Goal: Use online tool/utility: Utilize a website feature to perform a specific function

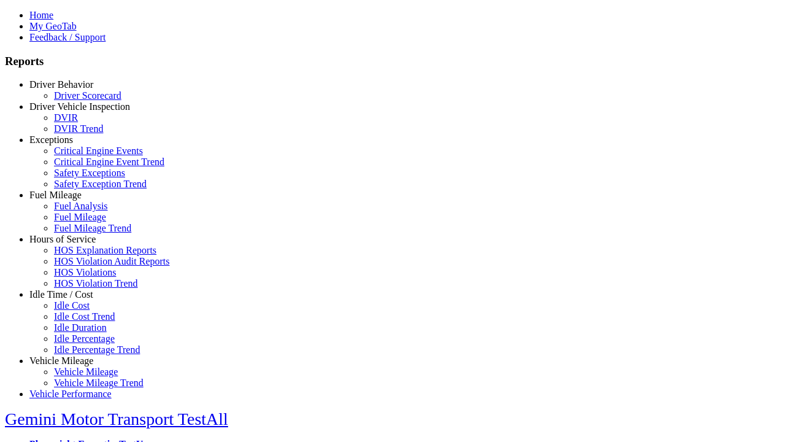
click at [71, 299] on link "Idle Time / Cost" at bounding box center [61, 294] width 64 height 10
click at [80, 310] on link "Idle Cost" at bounding box center [72, 305] width 36 height 10
select select
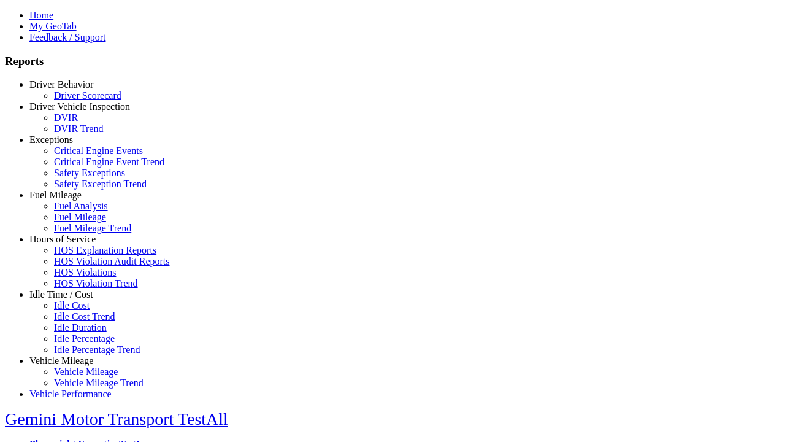
select select
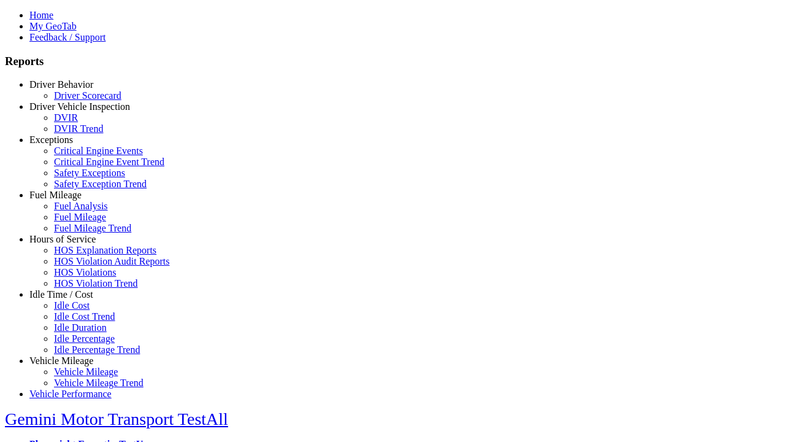
select select
select select "**"
